Goal: Task Accomplishment & Management: Manage account settings

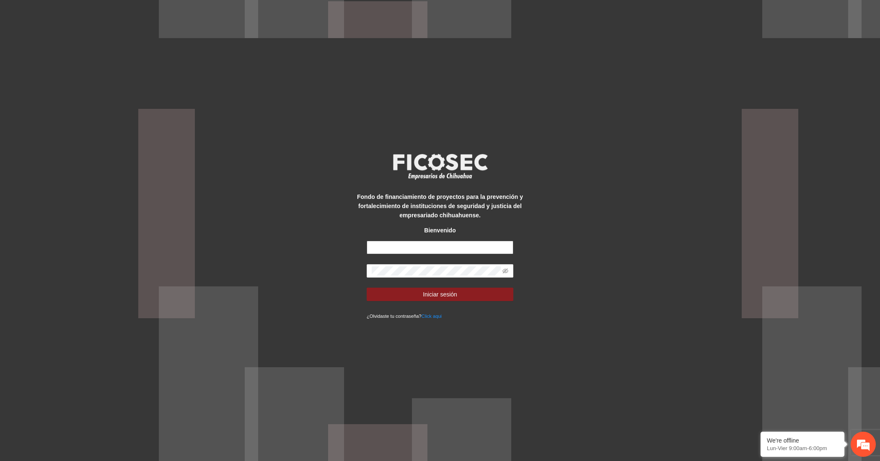
click at [409, 248] on input "text" at bounding box center [440, 247] width 147 height 13
type input "**********"
click at [399, 289] on button "Iniciar sesión" at bounding box center [440, 294] width 147 height 13
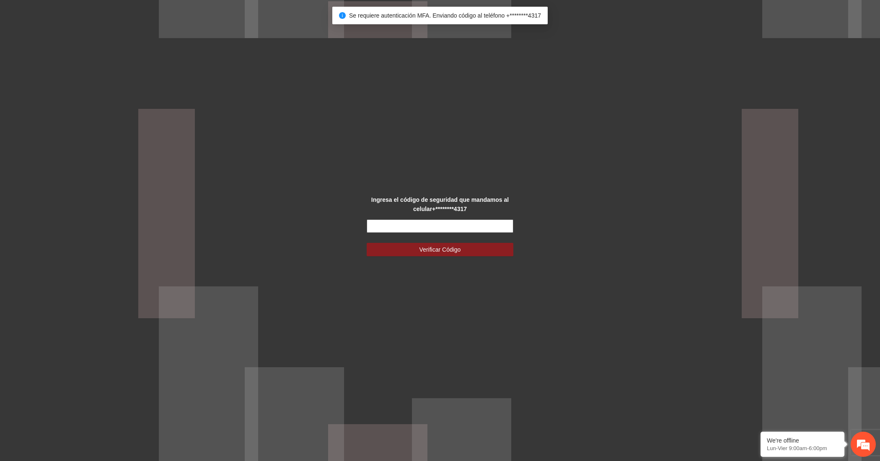
click at [400, 223] on input "text" at bounding box center [440, 226] width 147 height 13
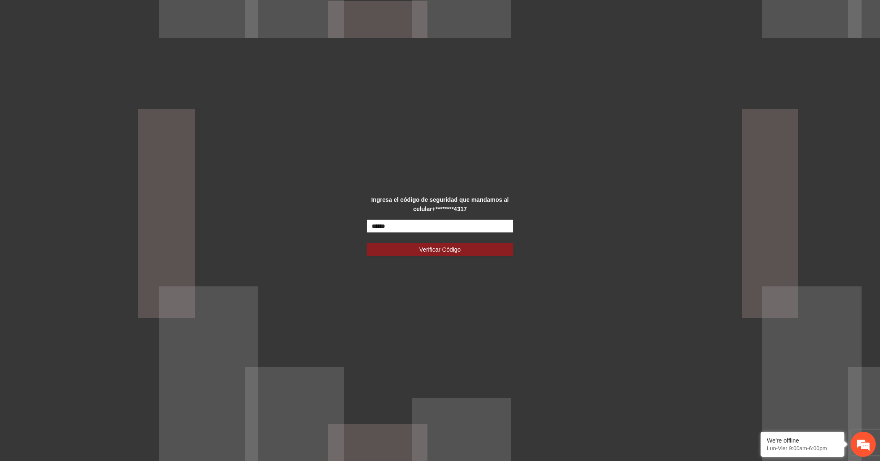
type input "******"
click at [367, 243] on button "Verificar Código" at bounding box center [440, 249] width 147 height 13
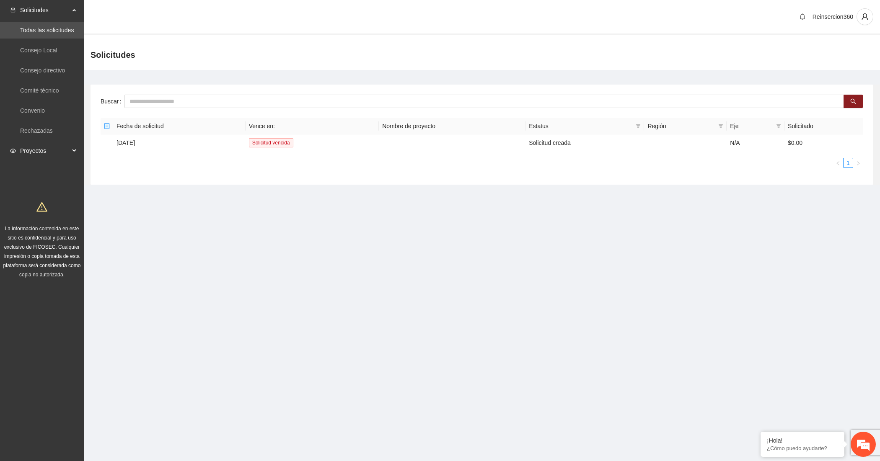
click at [22, 142] on span "Proyectos" at bounding box center [44, 150] width 49 height 17
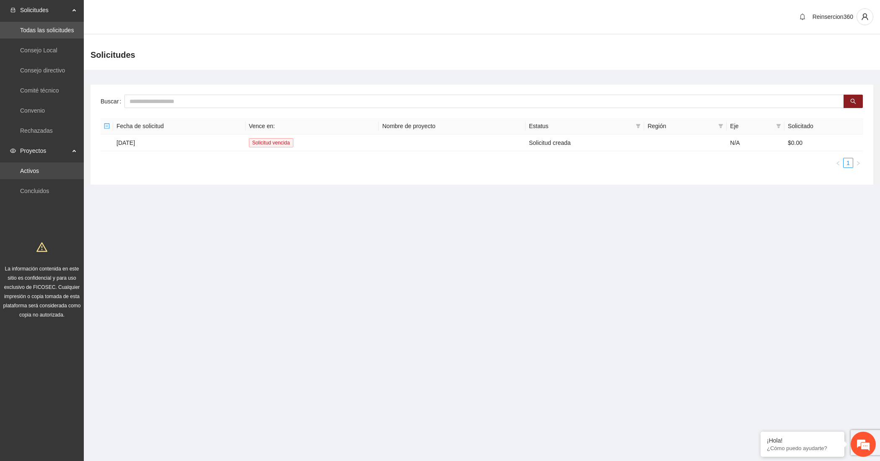
click at [31, 174] on link "Activos" at bounding box center [29, 171] width 19 height 7
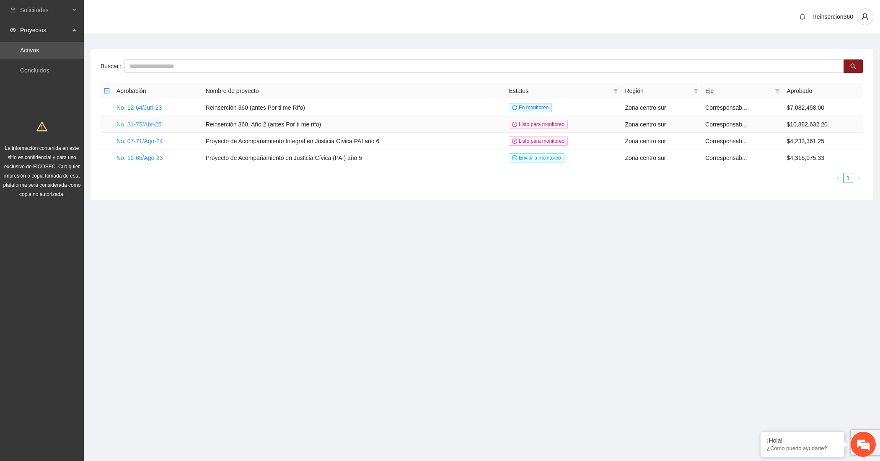
click at [152, 128] on link "No. 31-75/Abr-25" at bounding box center [138, 124] width 45 height 7
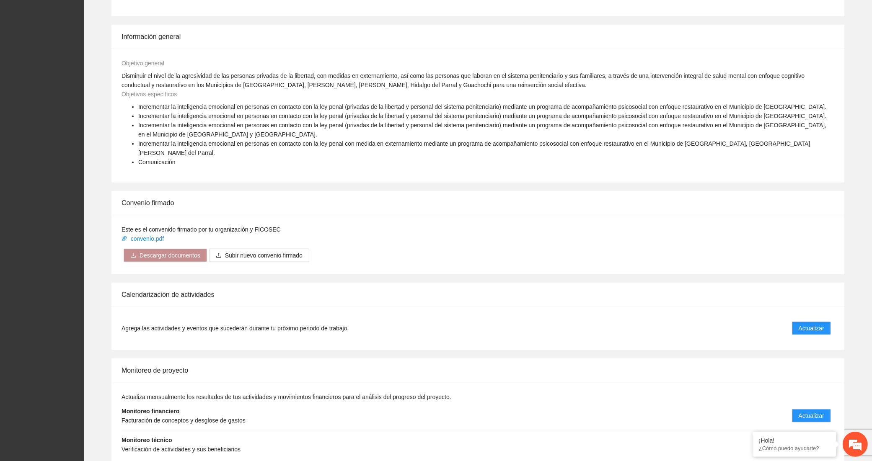
scroll to position [1010, 0]
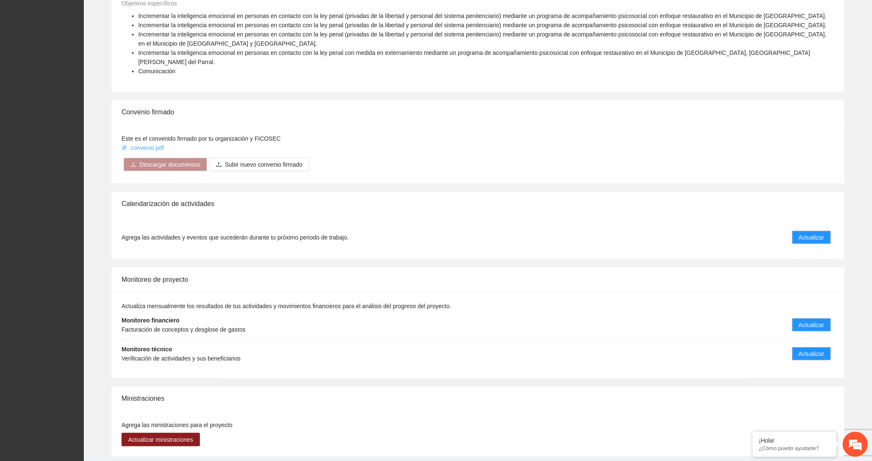
click at [147, 145] on link "convenio.pdf" at bounding box center [143, 148] width 44 height 7
